Goal: Transaction & Acquisition: Purchase product/service

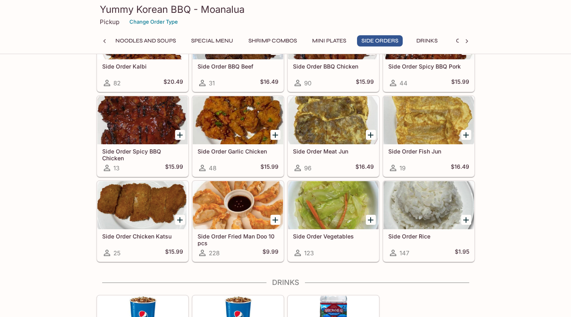
click at [331, 51] on div "Entrees Combination Plates Signature Soups Noodles and Soups Special Menu Shrim…" at bounding box center [286, 43] width 346 height 16
click at [340, 52] on div "Yummy Korean BBQ - Moanalua Pickup Change Order Type Entrees Combination Plates…" at bounding box center [285, 27] width 571 height 54
click at [213, 44] on button "Special Menu" at bounding box center [212, 40] width 51 height 11
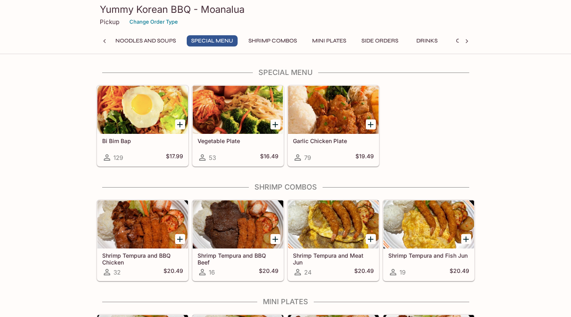
click at [104, 41] on icon at bounding box center [104, 41] width 2 height 4
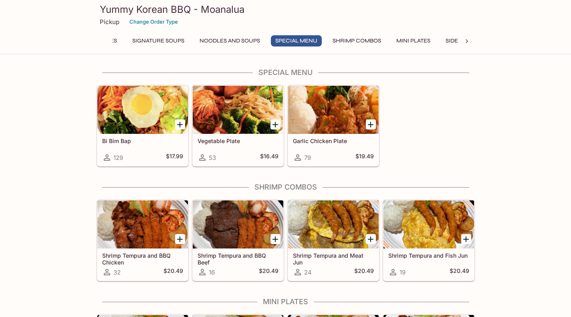
scroll to position [0, 115]
click at [228, 48] on div "Entrees Combination Plates Signature Soups Noodles and Soups Special Menu Shrim…" at bounding box center [286, 43] width 346 height 16
click at [216, 37] on button "Noodles and Soups" at bounding box center [221, 40] width 69 height 11
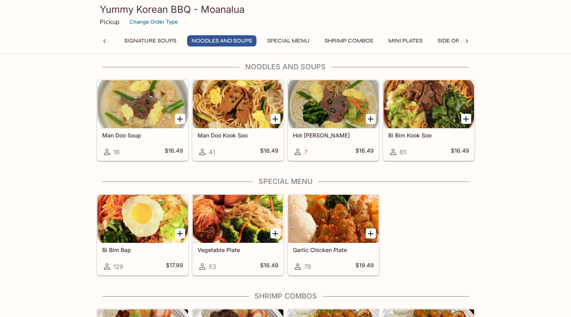
scroll to position [603, 0]
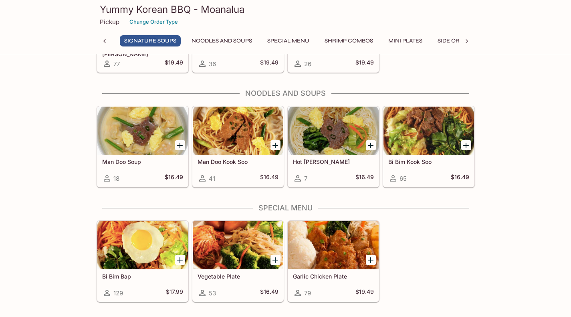
click at [299, 37] on button "Special Menu" at bounding box center [288, 40] width 51 height 11
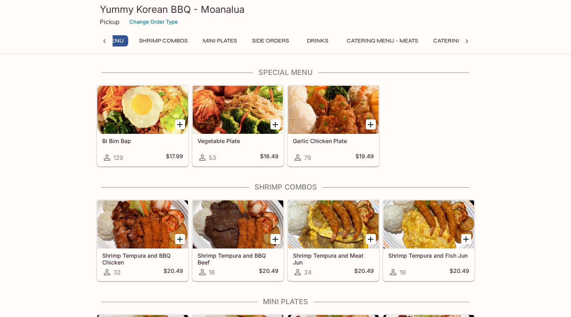
scroll to position [0, 307]
click at [219, 42] on button "Mini Plates" at bounding box center [213, 40] width 43 height 11
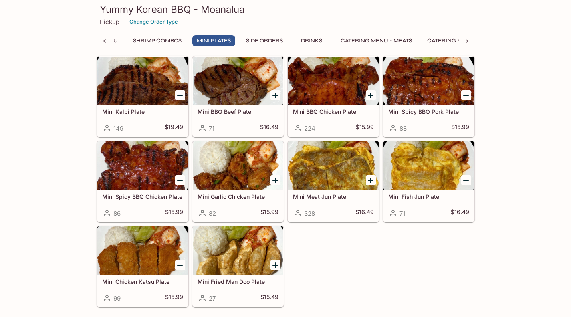
scroll to position [973, 0]
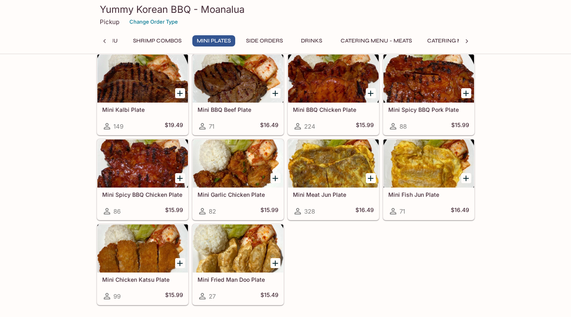
click at [271, 43] on button "Side Orders" at bounding box center [265, 40] width 46 height 11
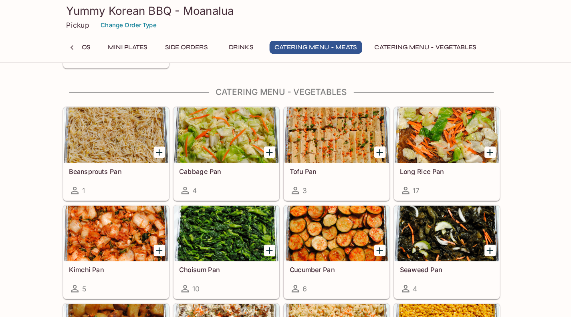
scroll to position [1903, 0]
